Goal: Check status: Check status

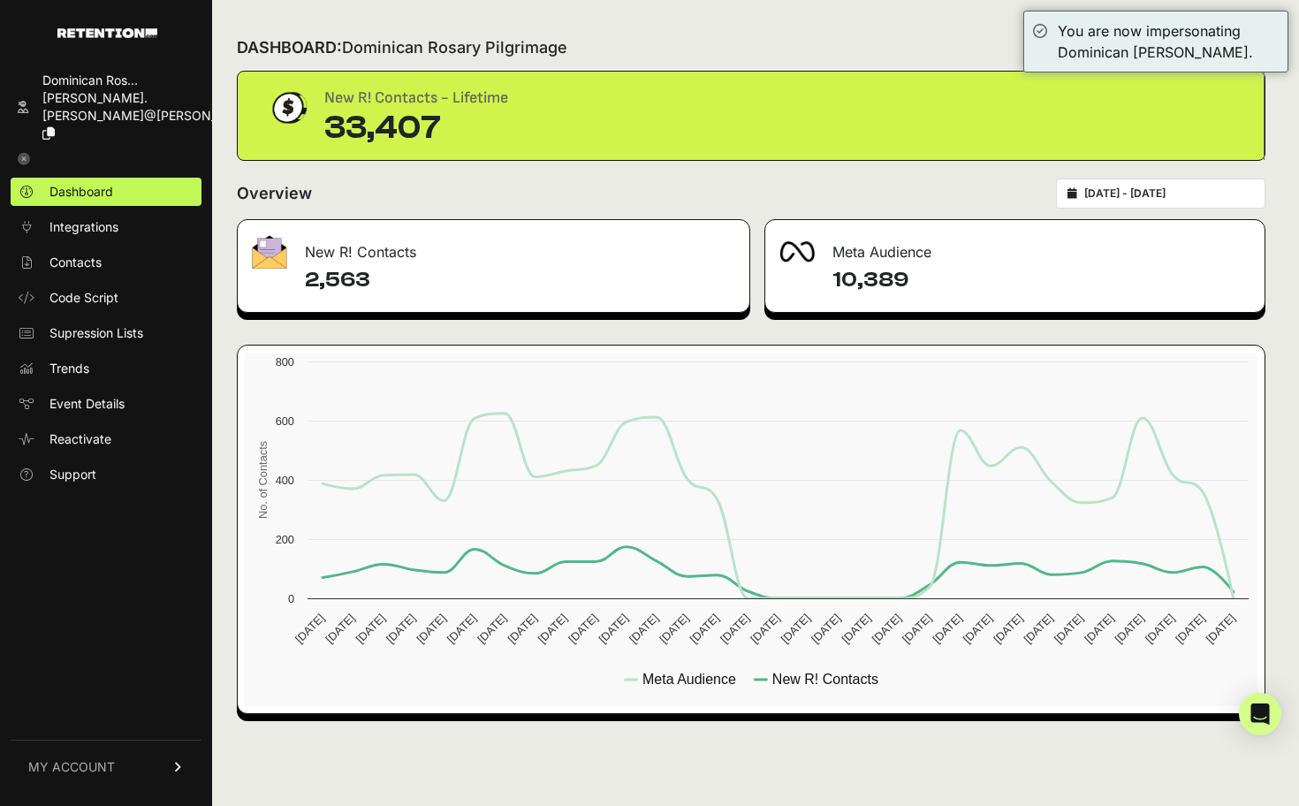
type input "[DATE]"
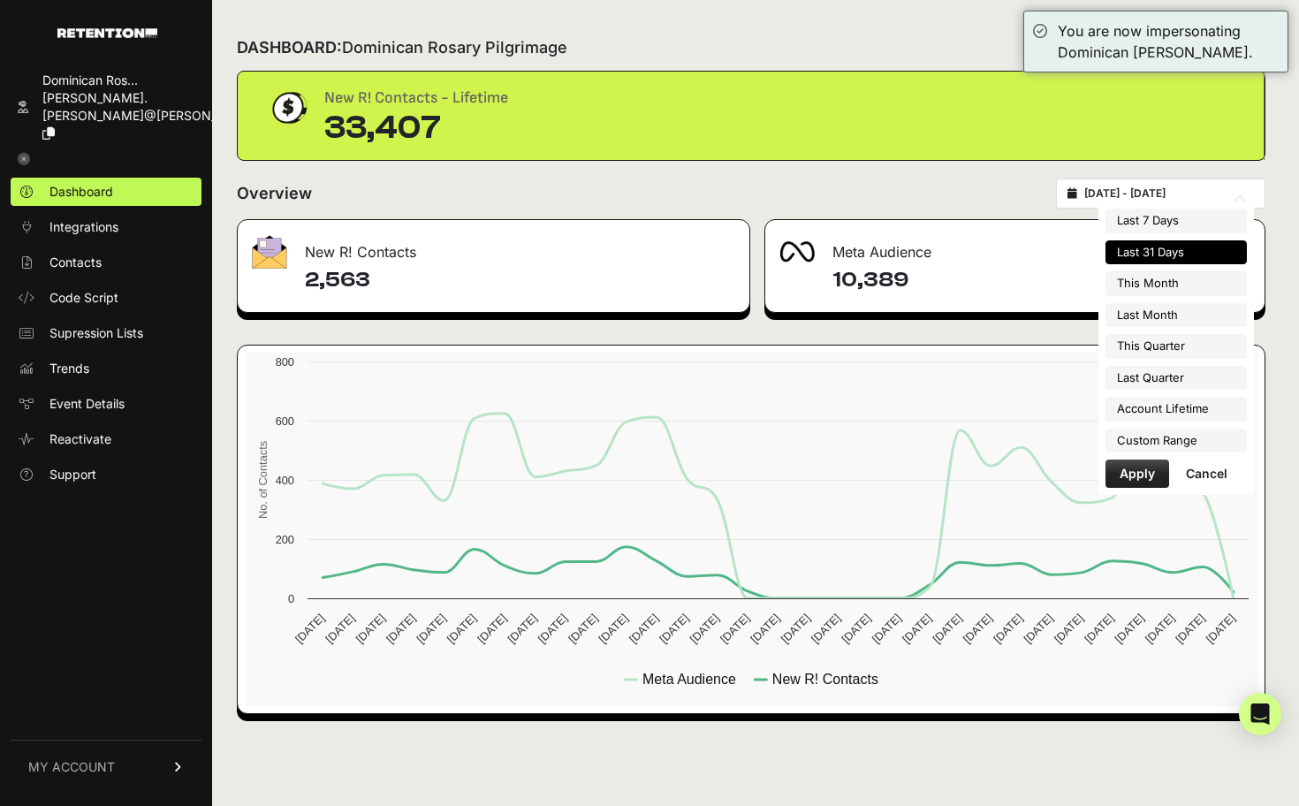
click at [1147, 195] on input "[DATE] - [DATE]" at bounding box center [1169, 193] width 170 height 14
type input "[DATE]"
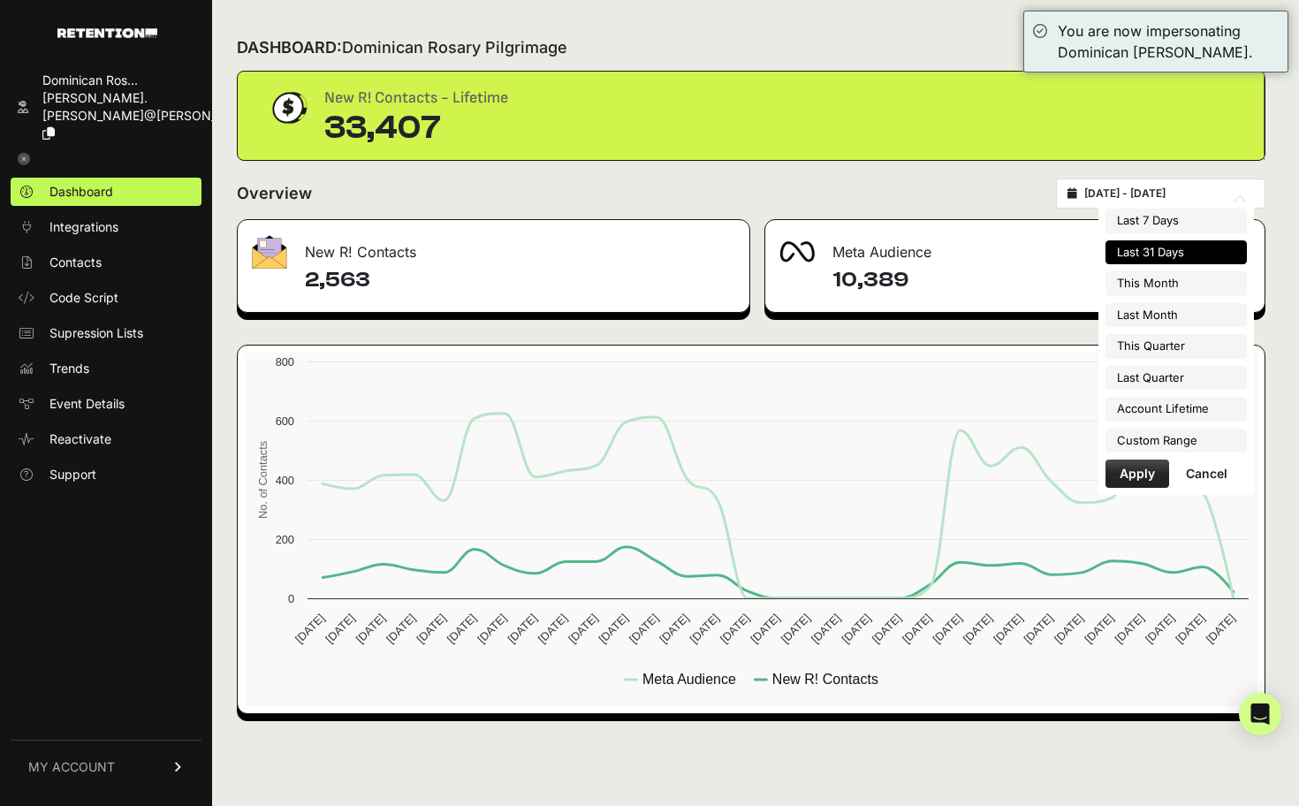
type input "[DATE]"
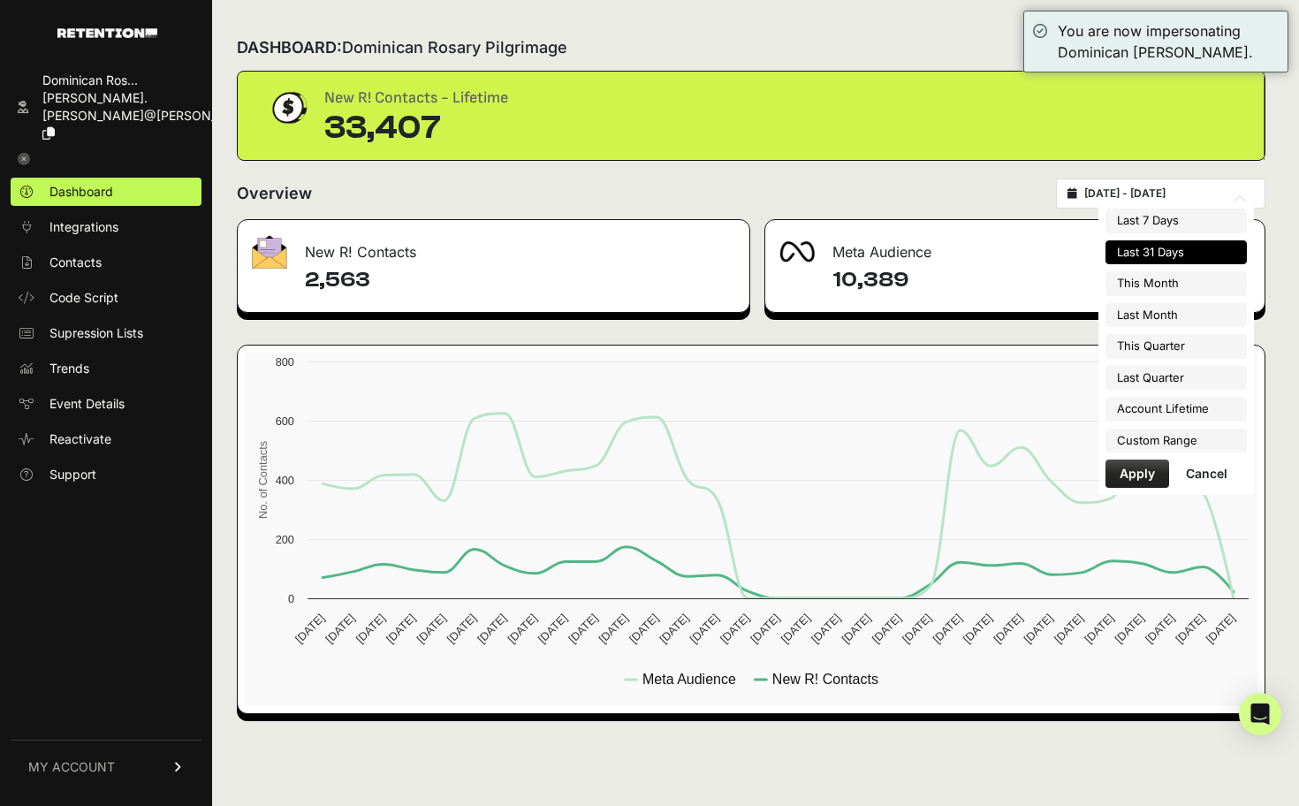
type input "[DATE]"
click at [1169, 445] on li "Custom Range" at bounding box center [1175, 440] width 141 height 25
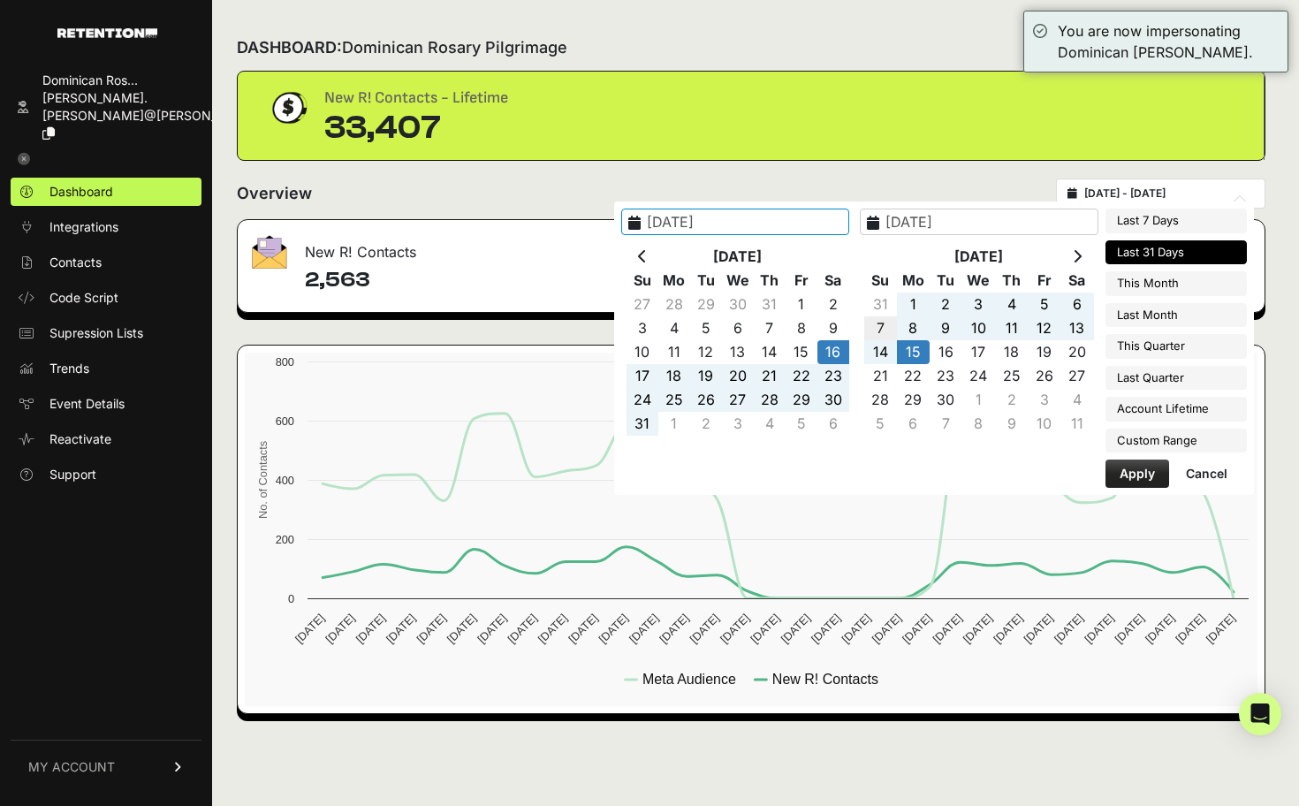
type input "[DATE]"
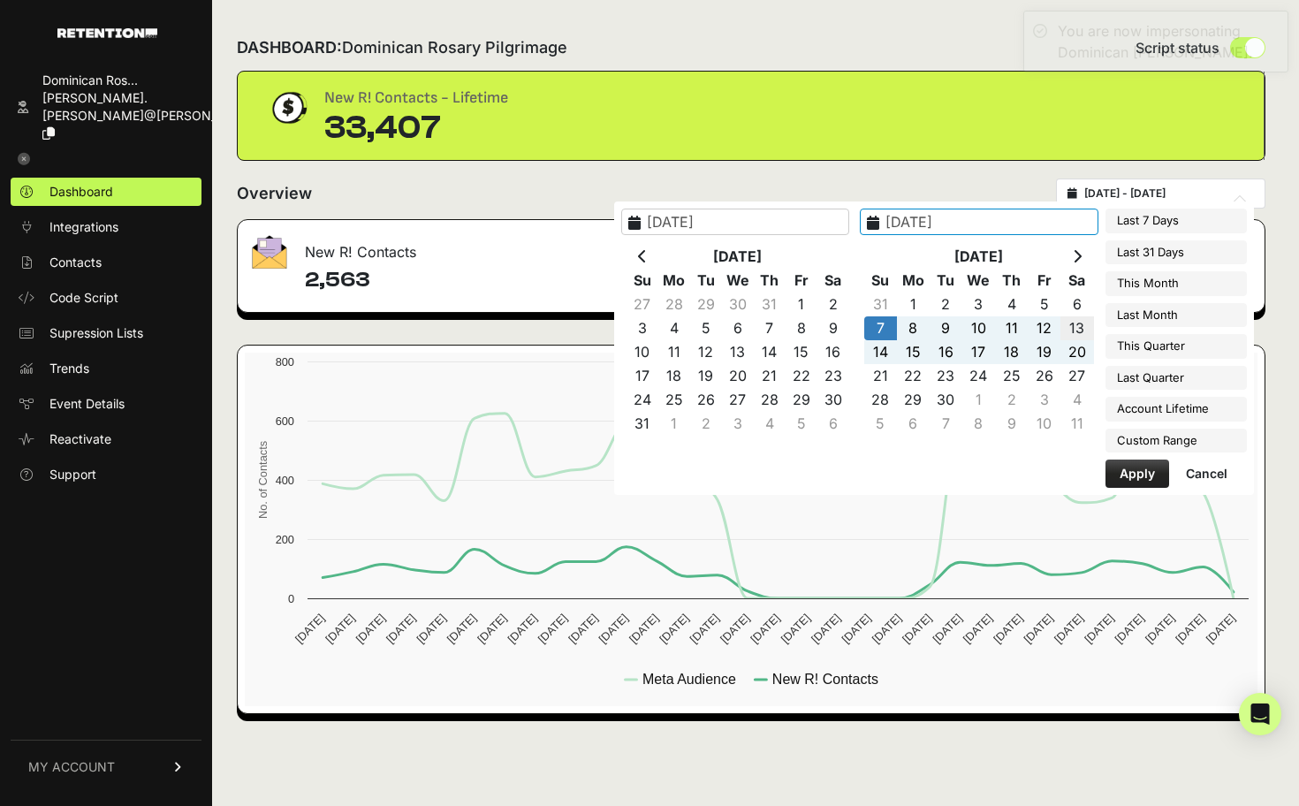
type input "[DATE]"
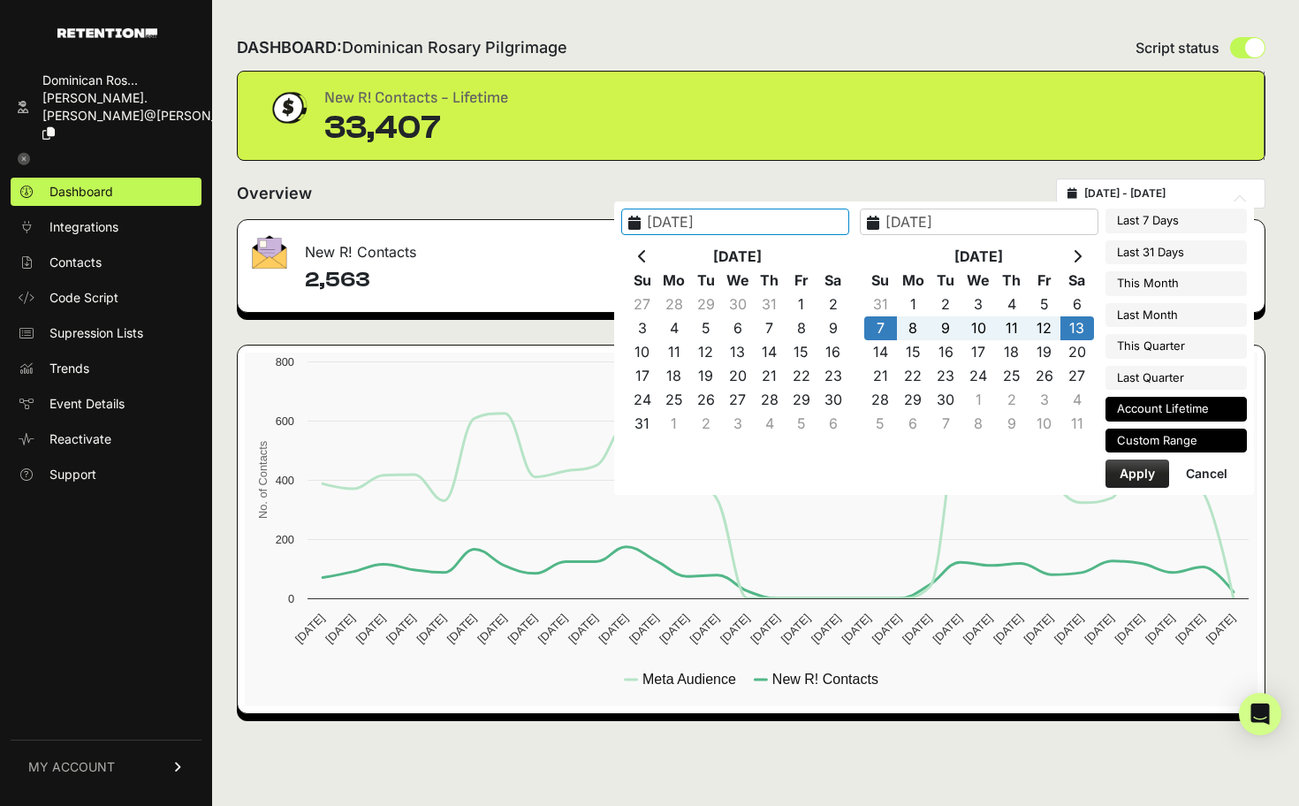
type input "[DATE]"
click at [1118, 473] on button "Apply" at bounding box center [1137, 473] width 64 height 28
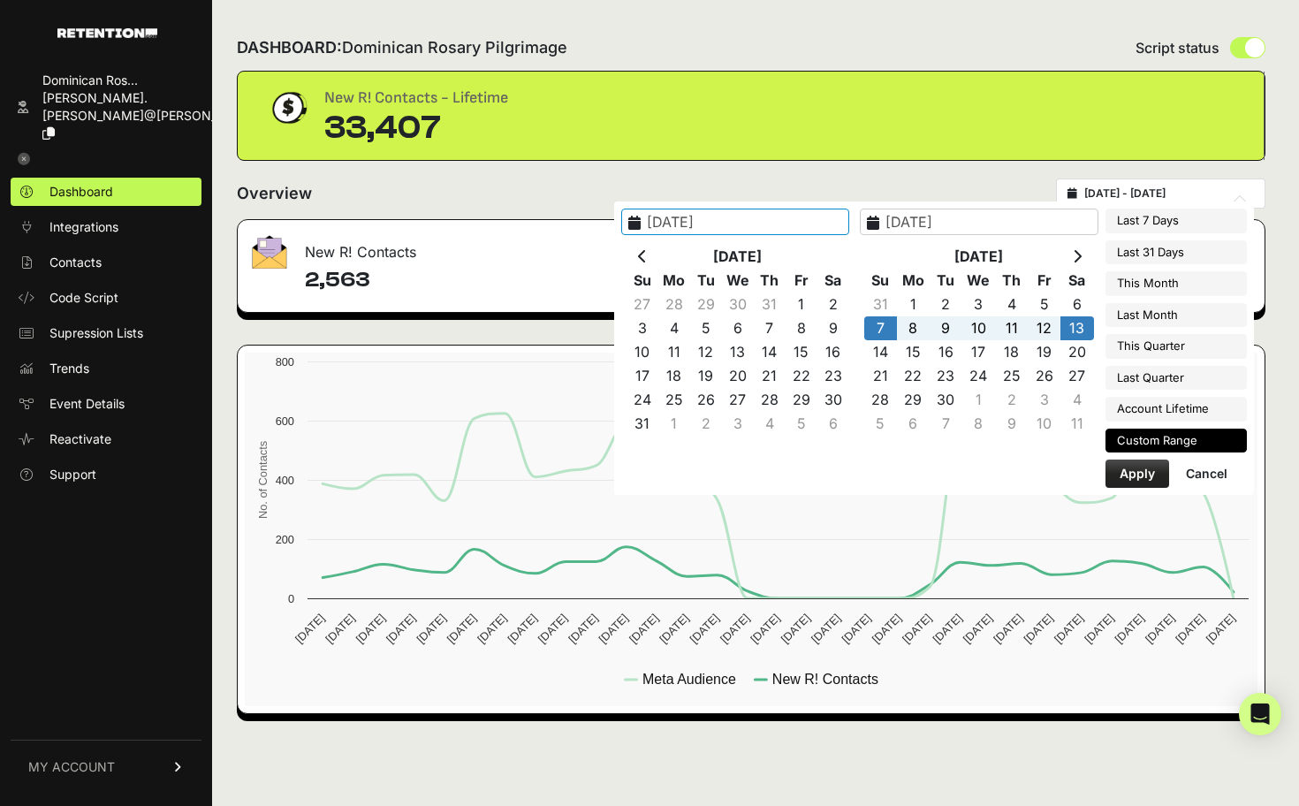
type input "[DATE] - [DATE]"
